Goal: Task Accomplishment & Management: Manage account settings

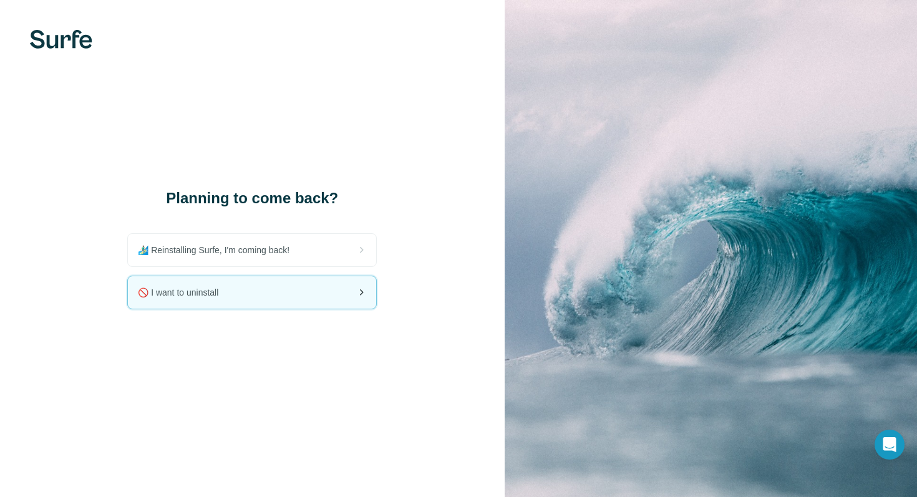
click at [303, 296] on div "🚫 I want to uninstall" at bounding box center [252, 292] width 248 height 32
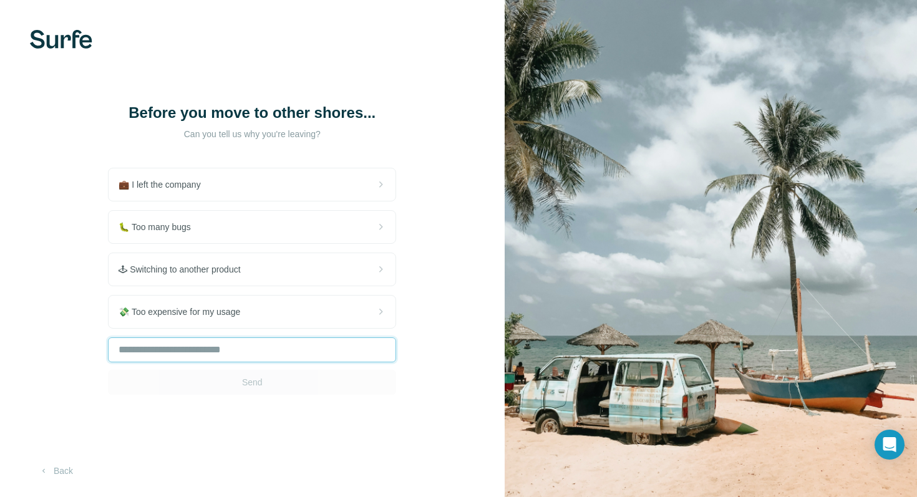
click at [233, 347] on input "text" at bounding box center [252, 349] width 288 height 25
type input "**********"
click at [297, 377] on button "Send" at bounding box center [252, 382] width 288 height 25
